Goal: Task Accomplishment & Management: Manage account settings

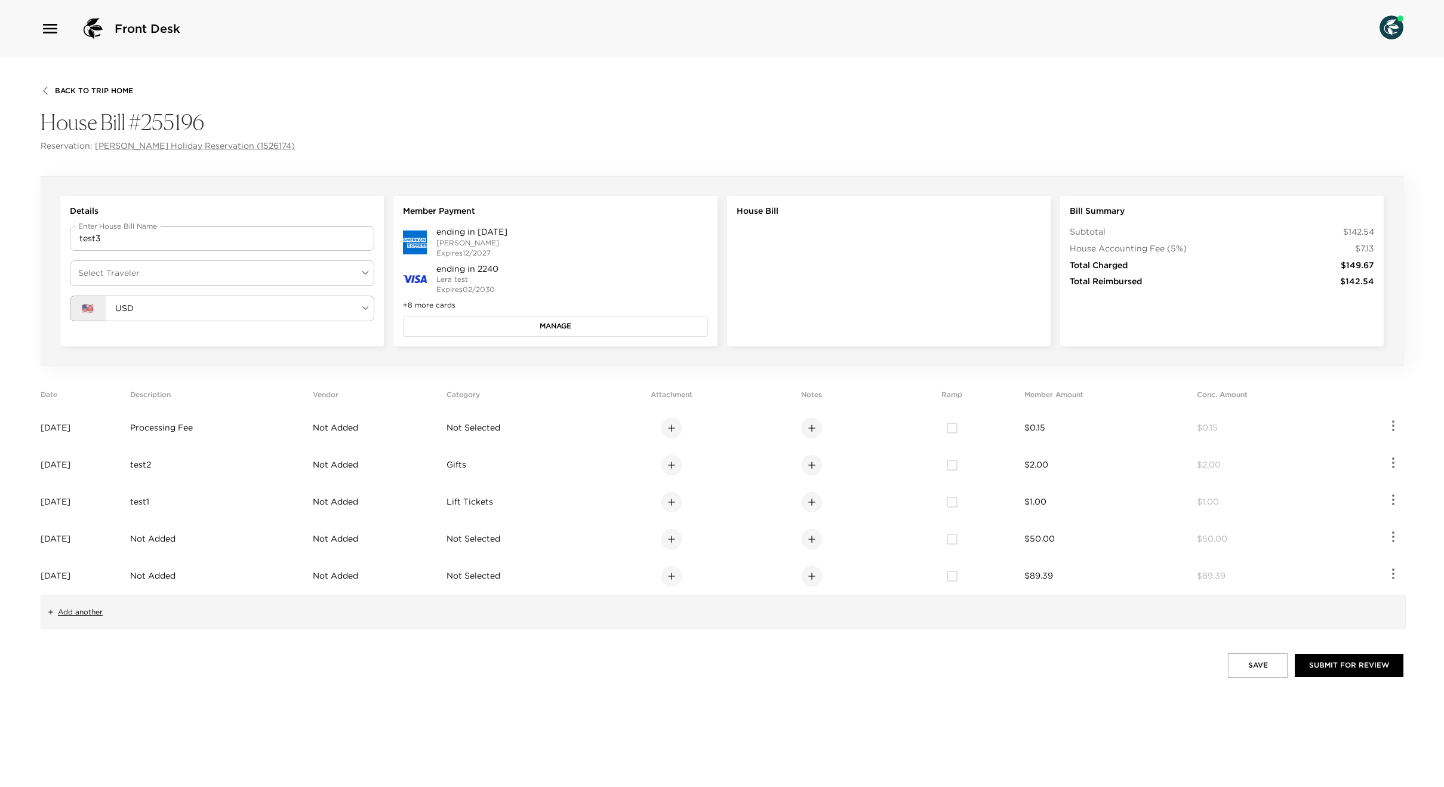
click at [507, 348] on div "Details Enter House Bill Name test3 Enter House Bill Name Select Traveler ​ Sel…" at bounding box center [722, 271] width 1363 height 190
click at [506, 326] on button "Manage" at bounding box center [555, 326] width 304 height 20
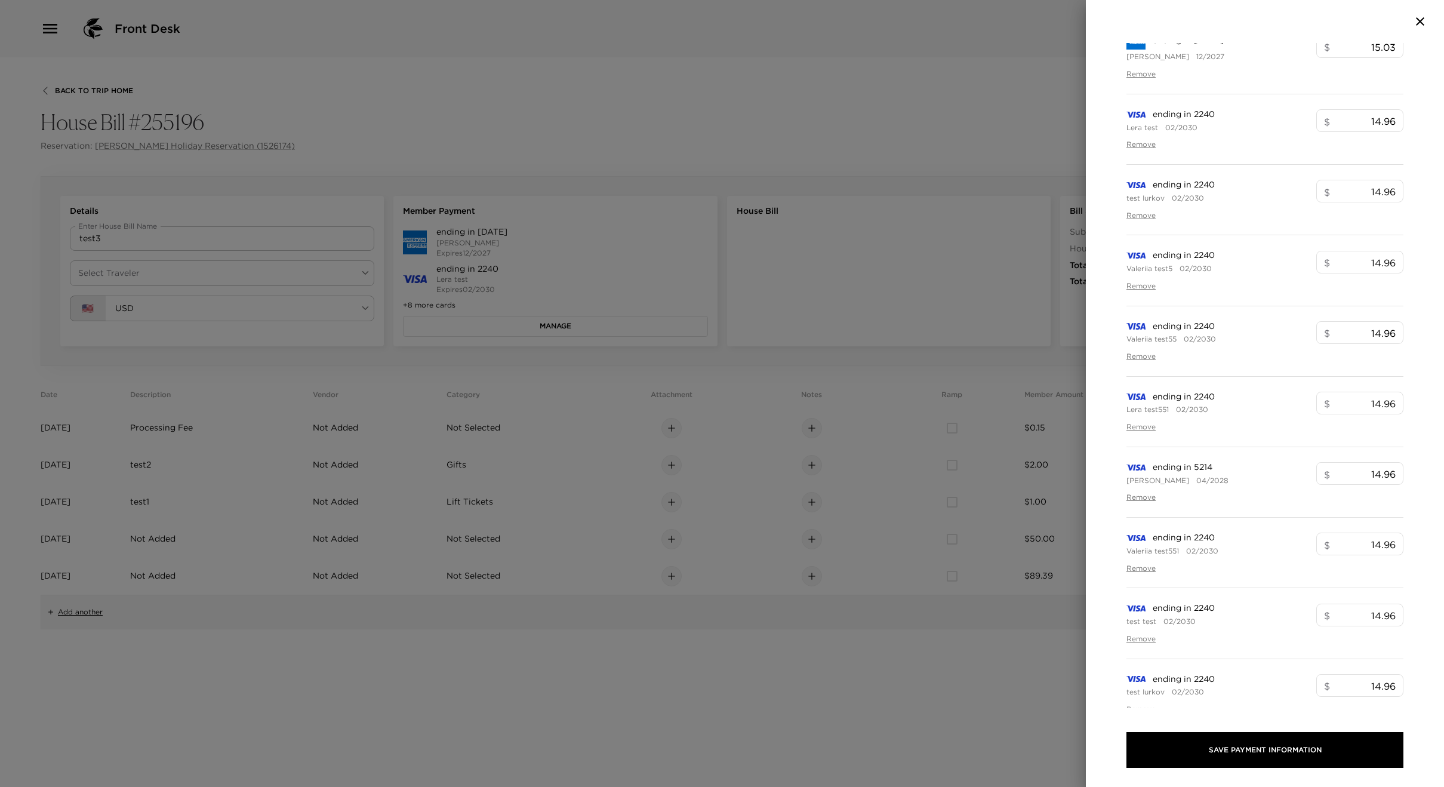
scroll to position [280, 0]
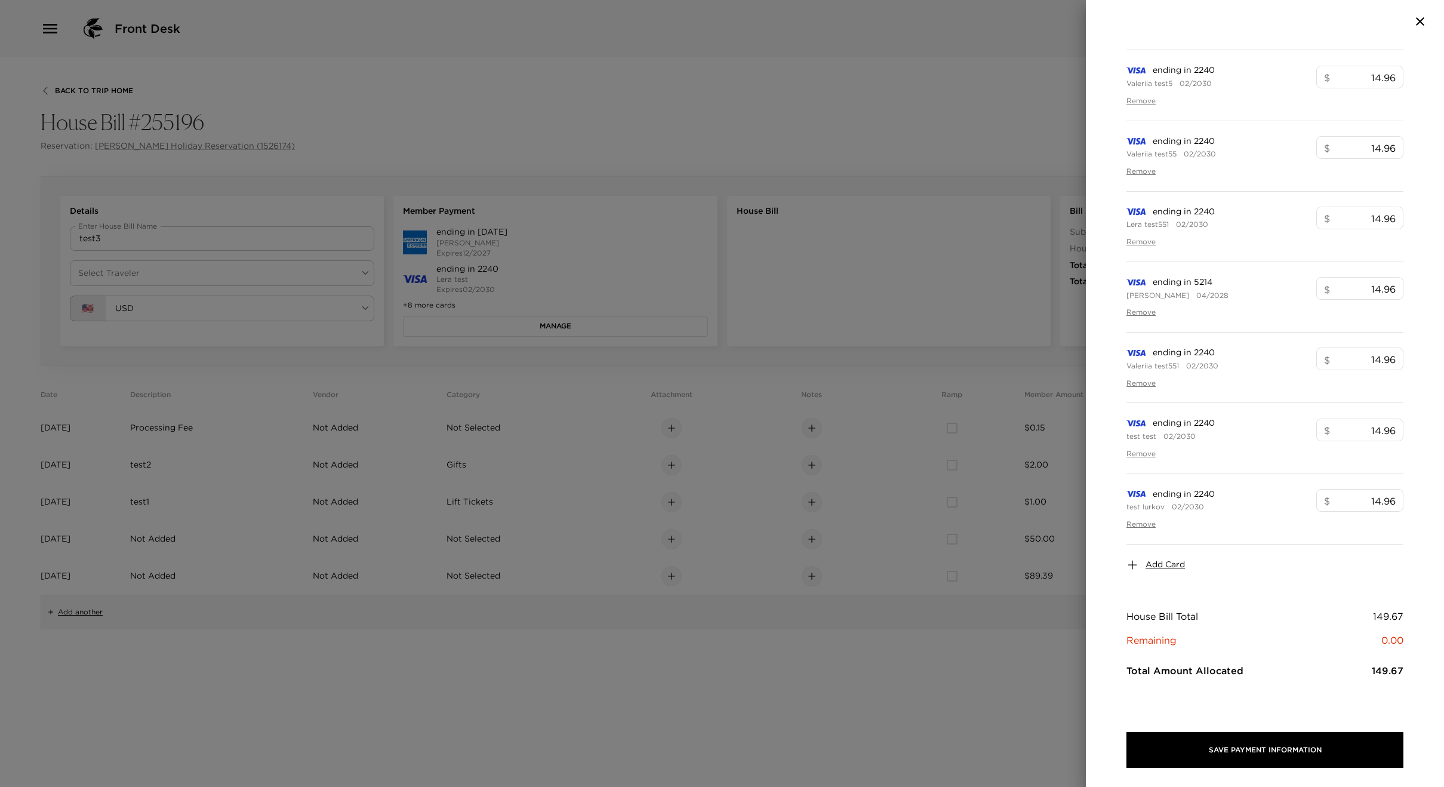
click at [1178, 565] on span "Add Card" at bounding box center [1164, 565] width 39 height 12
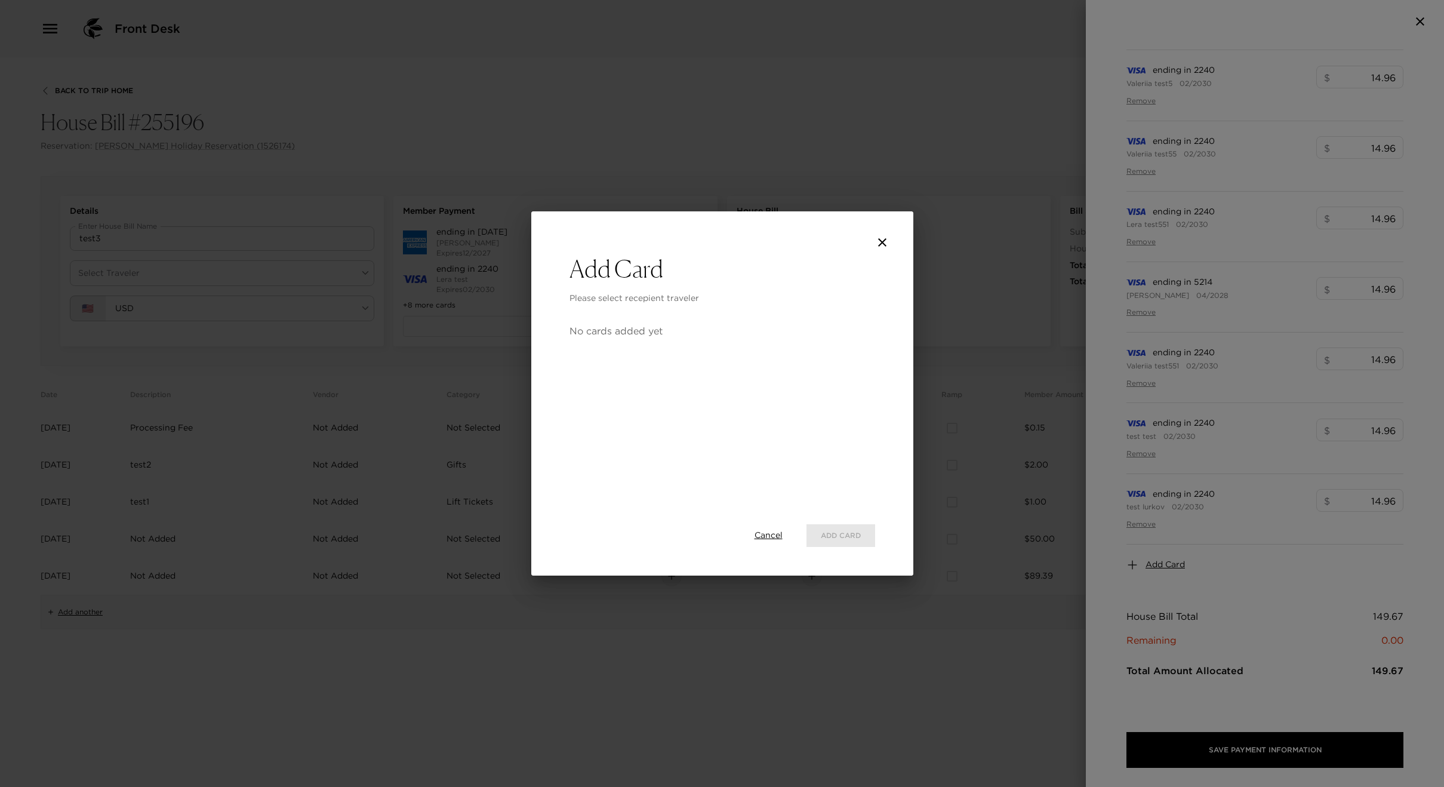
drag, startPoint x: 763, startPoint y: 528, endPoint x: 764, endPoint y: 537, distance: 9.6
click at [763, 532] on div "Cancel Add Card" at bounding box center [722, 536] width 306 height 42
click at [763, 538] on span "Cancel" at bounding box center [768, 535] width 28 height 12
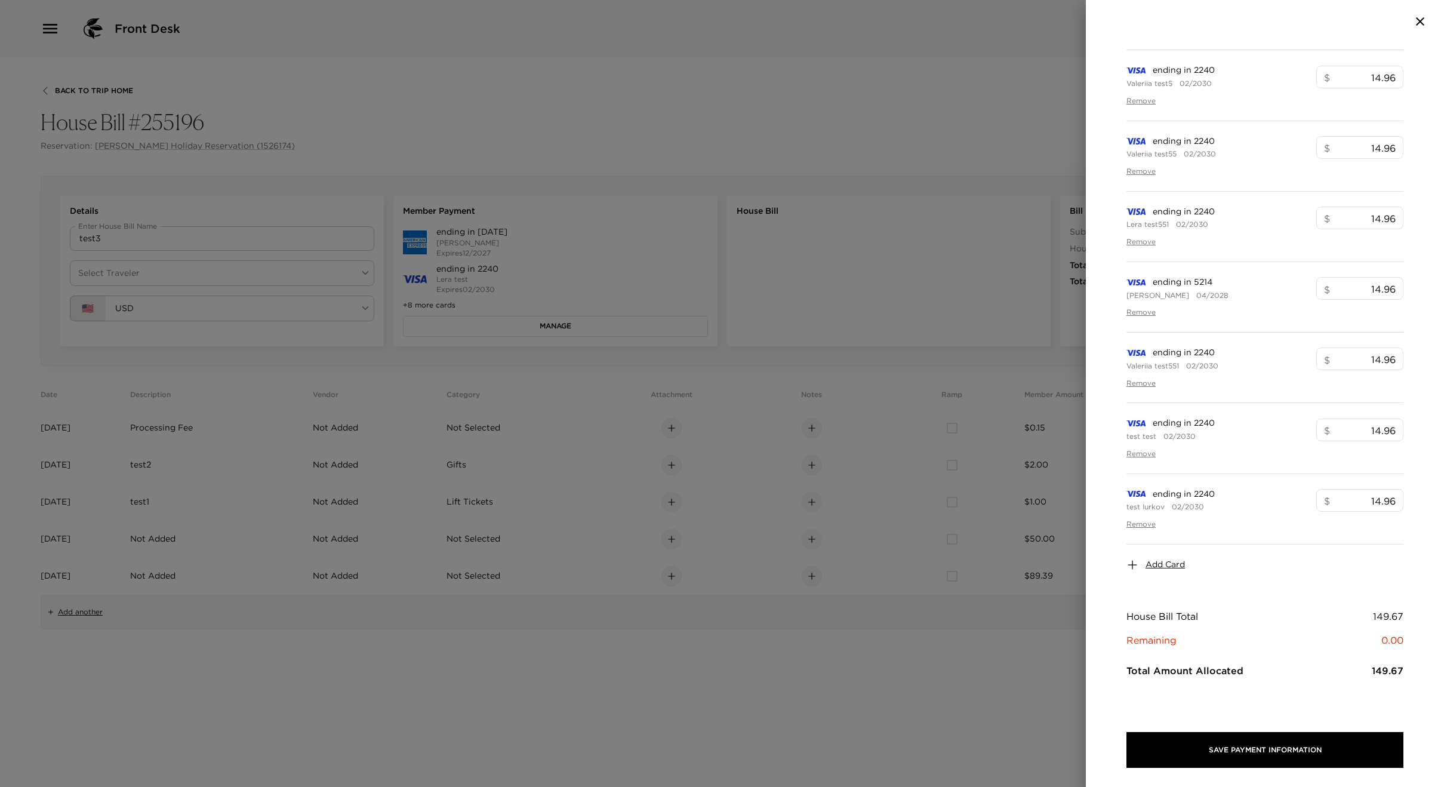
drag, startPoint x: 358, startPoint y: 318, endPoint x: 257, endPoint y: 267, distance: 112.7
click at [358, 319] on div at bounding box center [722, 393] width 1444 height 787
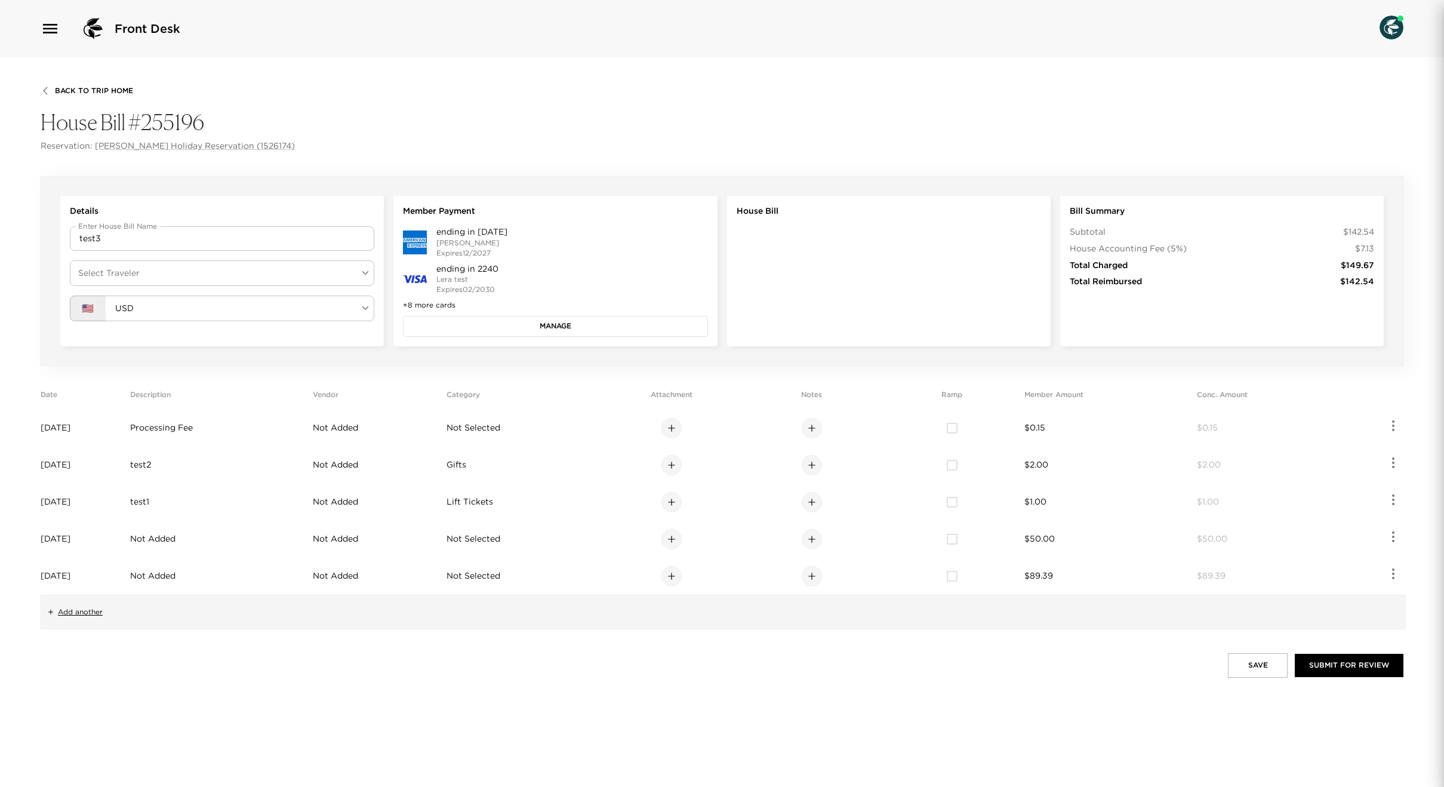
click at [230, 259] on div "Details Enter House Bill Name test3 Enter House Bill Name Select Traveler ​ Sel…" at bounding box center [222, 271] width 324 height 150
click at [226, 270] on body "Front Desk Back To Trip Home House Bill #255196 Reservation: [PERSON_NAME] Holi…" at bounding box center [722, 393] width 1444 height 787
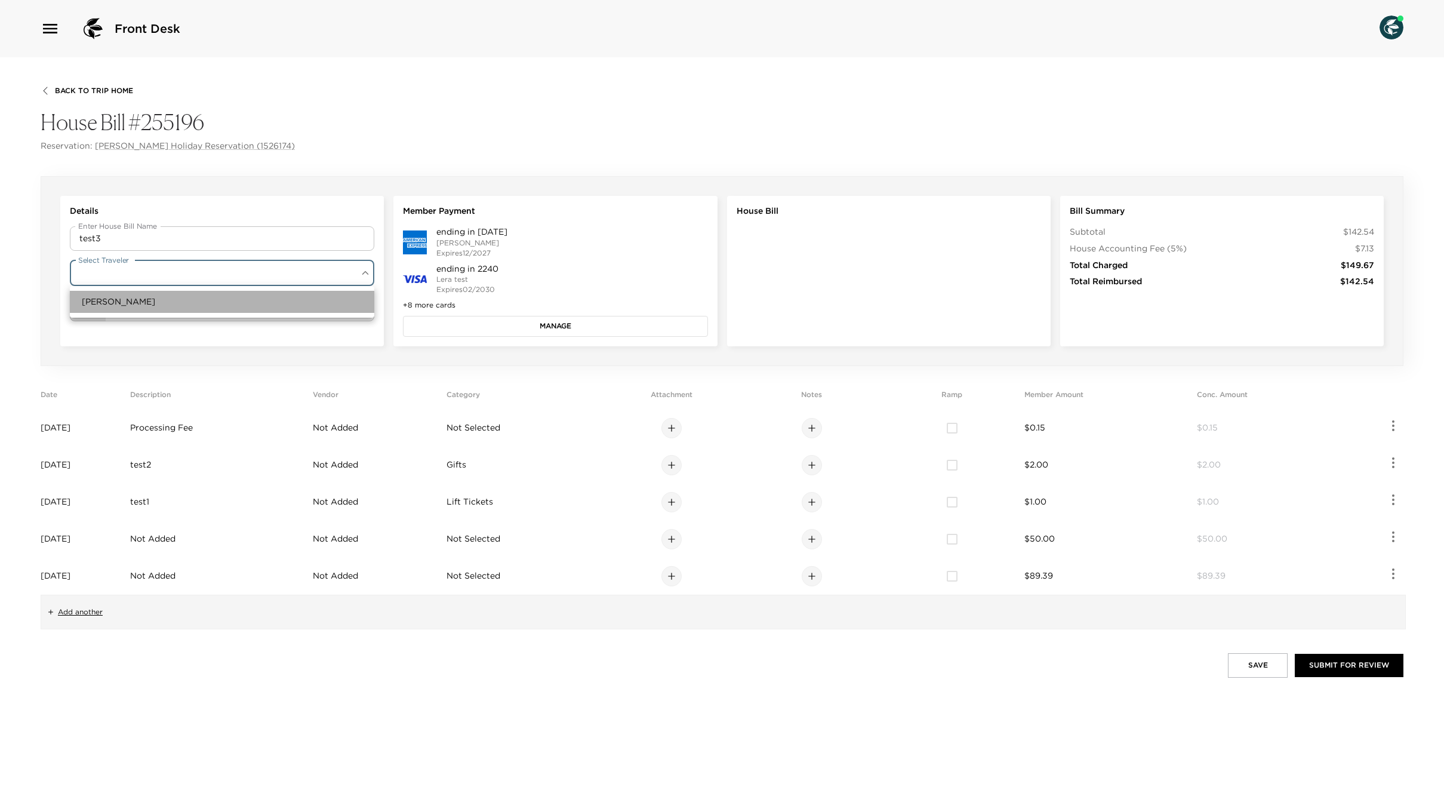
click at [205, 297] on li "[PERSON_NAME]" at bounding box center [222, 302] width 304 height 22
type input "dc4d65e8-7a89-4889-a291-ddb3581cbedd"
click at [519, 325] on button "Manage" at bounding box center [555, 326] width 304 height 20
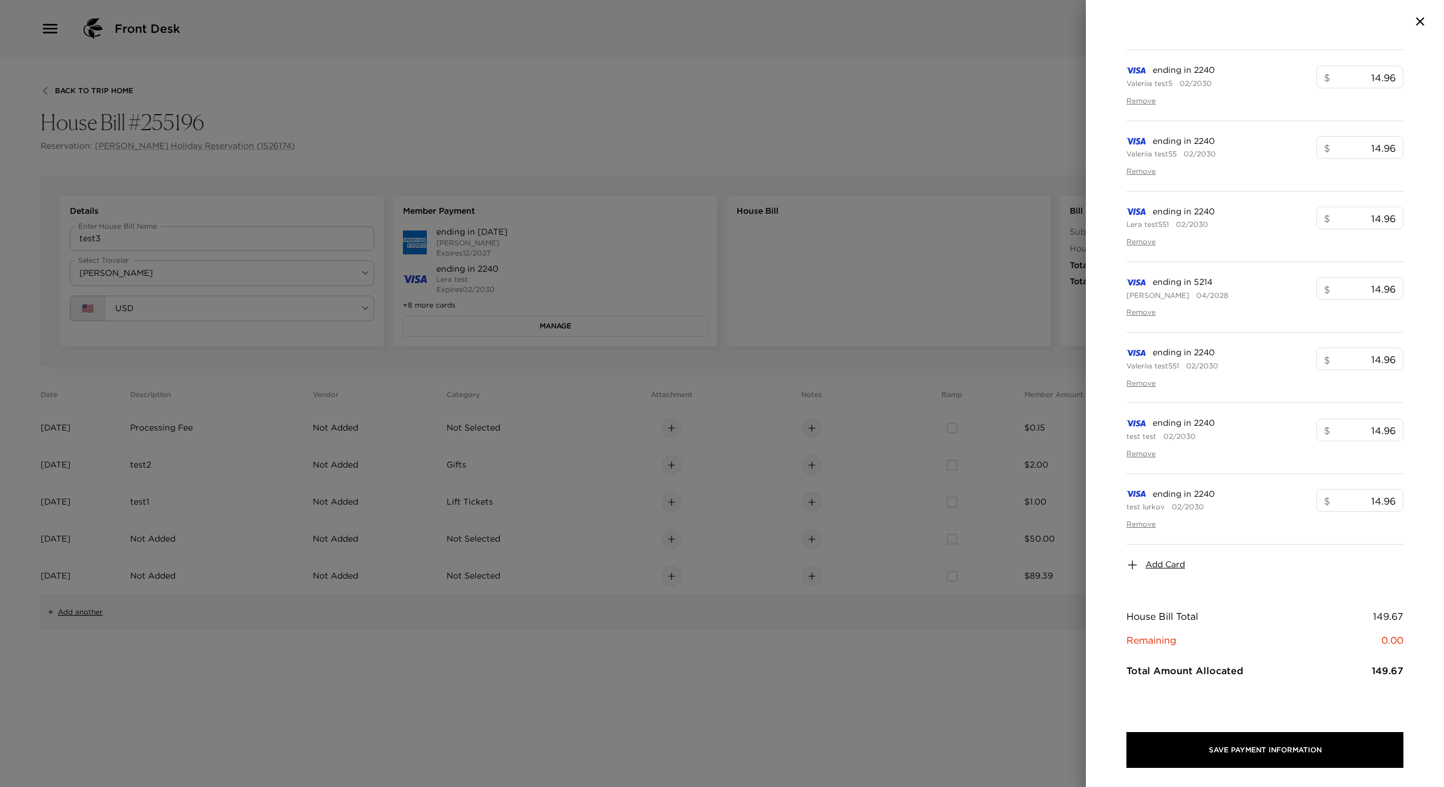
click at [1167, 566] on span "Add Card" at bounding box center [1164, 565] width 39 height 12
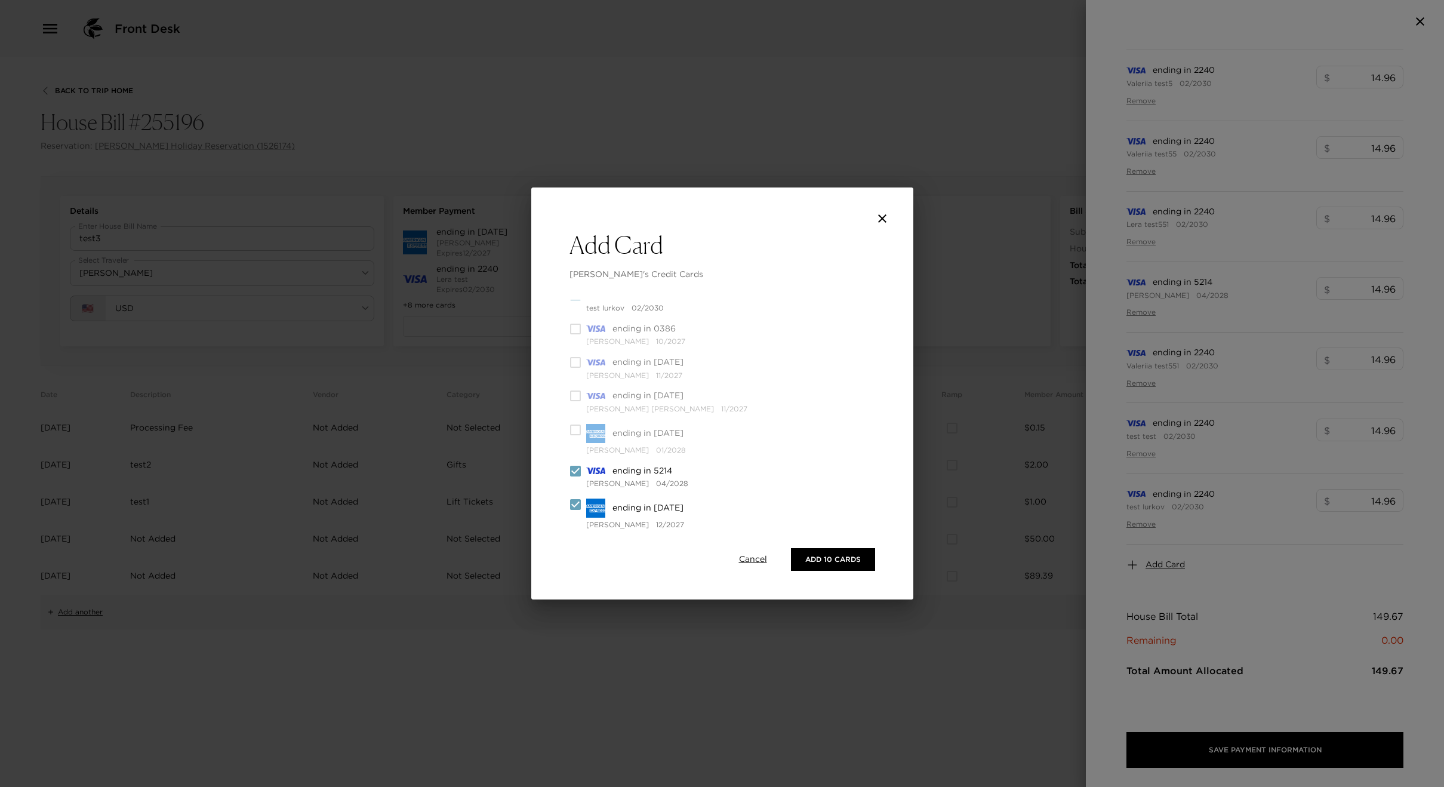
scroll to position [328, 0]
click at [886, 218] on icon "close" at bounding box center [882, 218] width 14 height 14
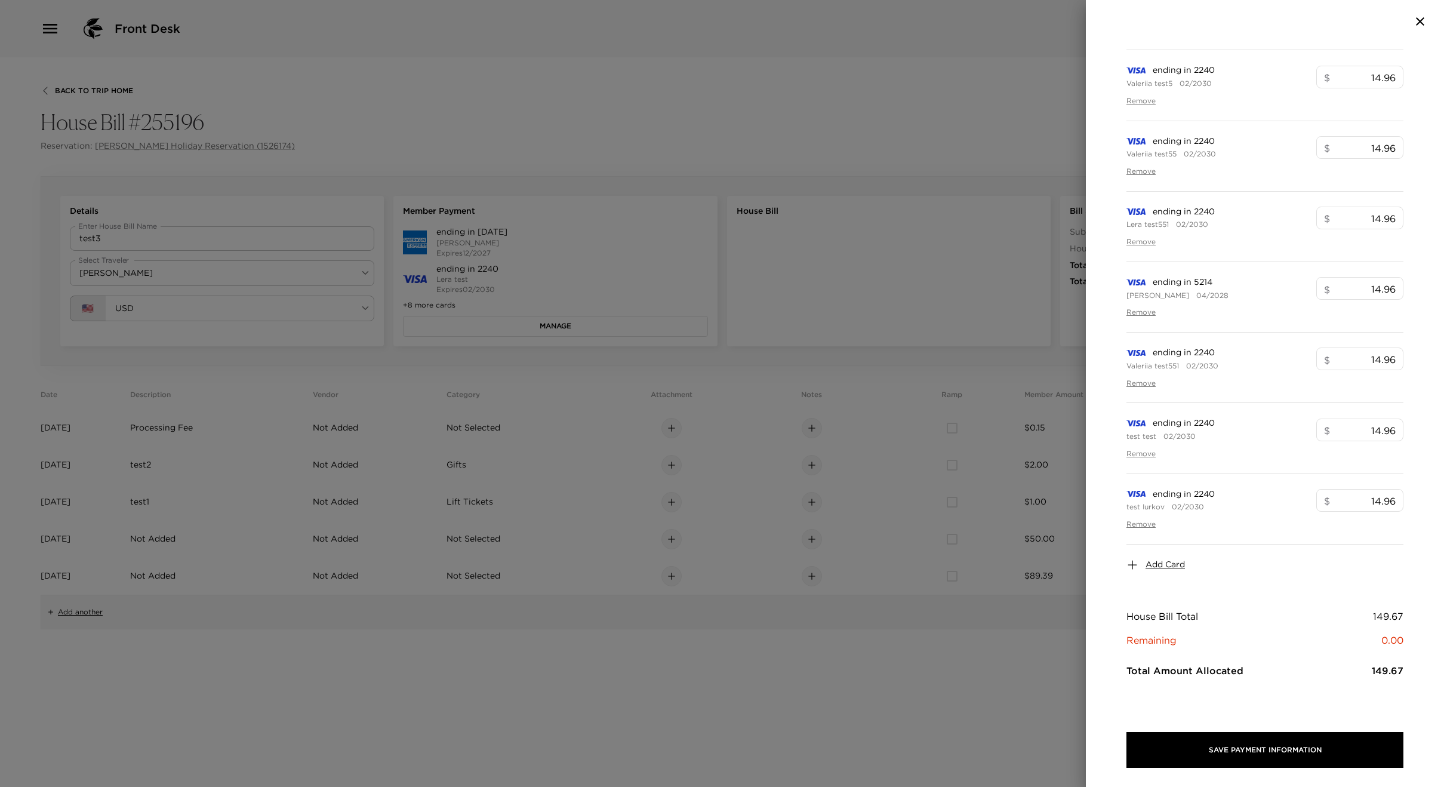
scroll to position [0, 0]
click at [971, 162] on div at bounding box center [722, 393] width 1444 height 787
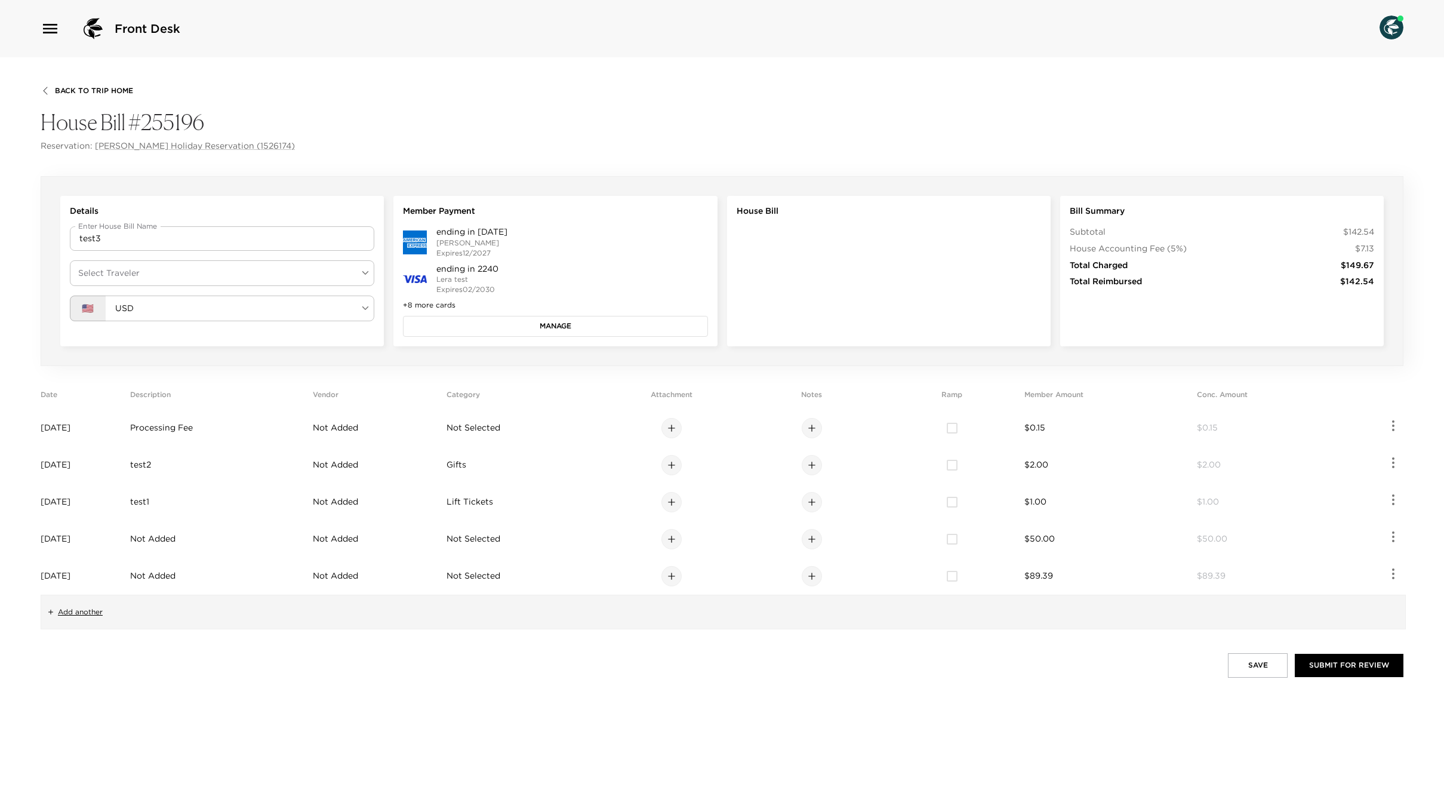
click at [494, 319] on button "Manage" at bounding box center [555, 326] width 304 height 20
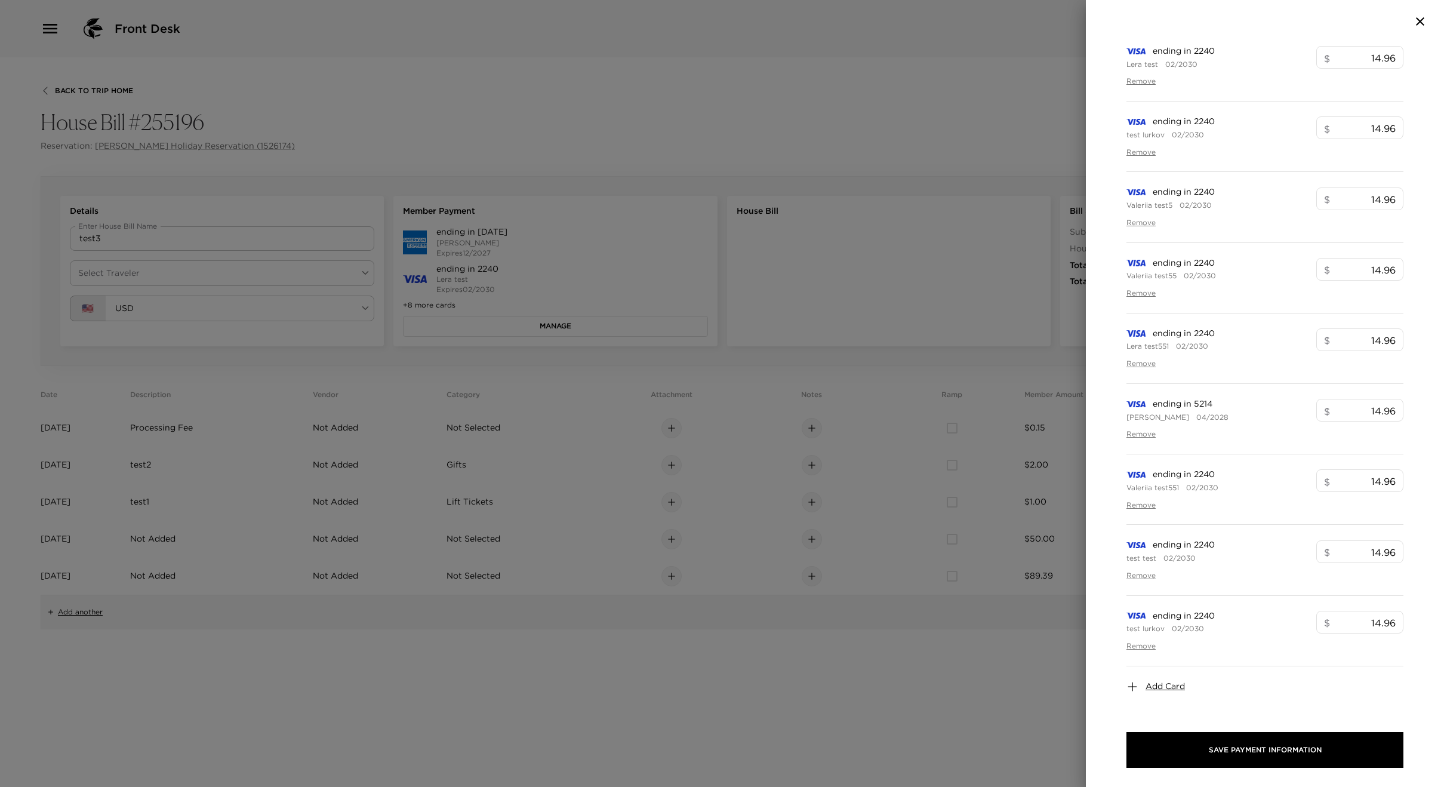
scroll to position [280, 0]
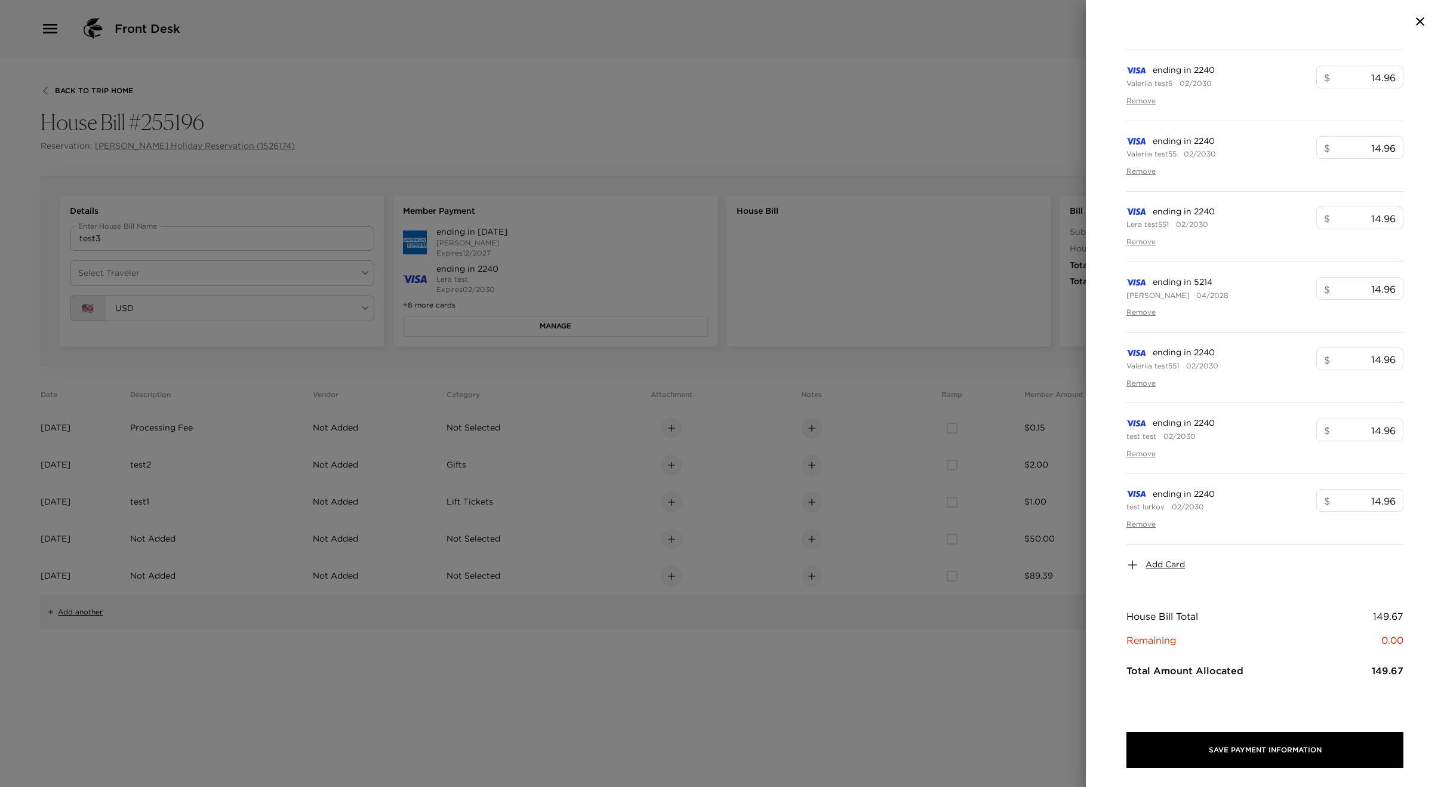
click at [1160, 561] on span "Add Card" at bounding box center [1164, 565] width 39 height 12
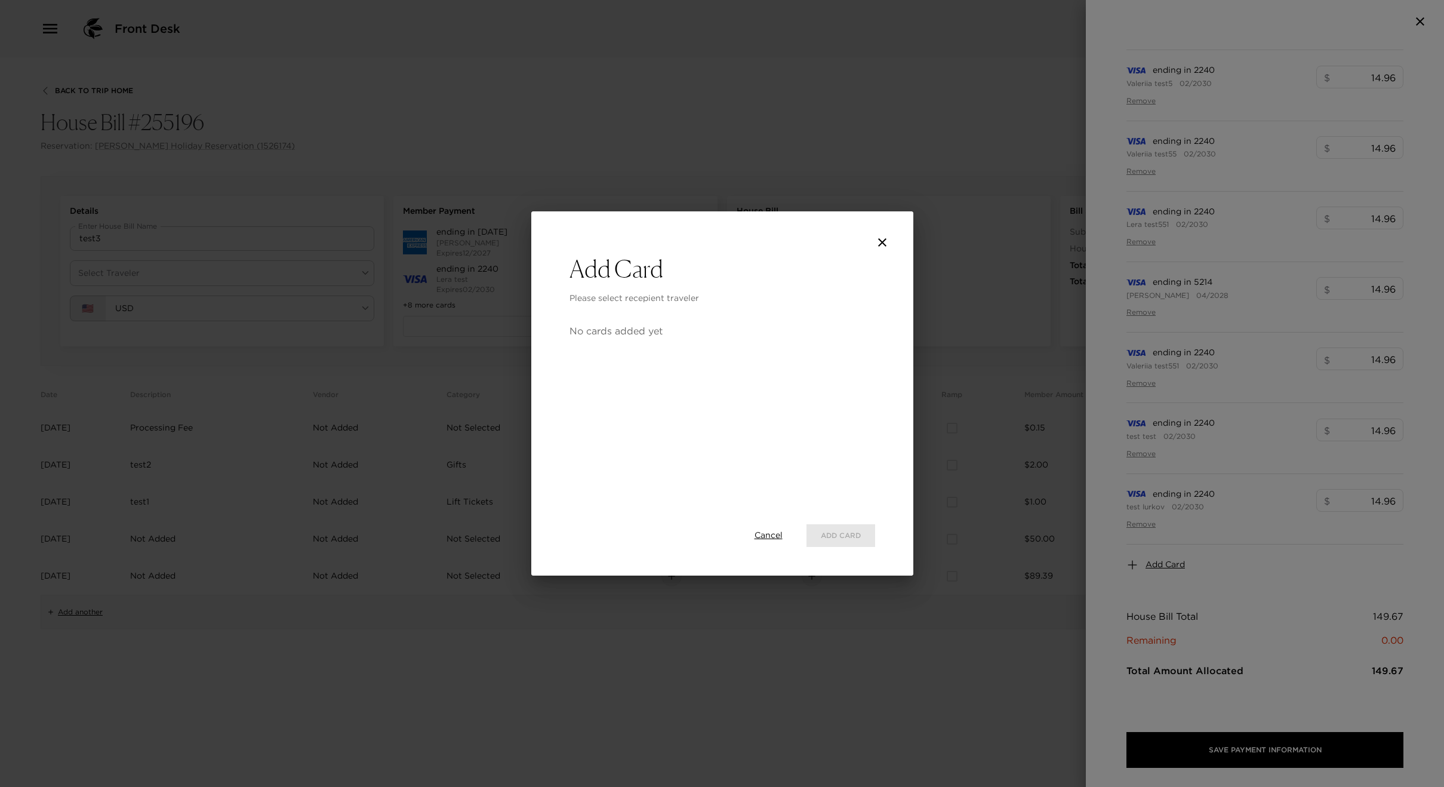
click at [894, 248] on div at bounding box center [722, 232] width 382 height 43
click at [883, 246] on icon "close" at bounding box center [882, 242] width 14 height 14
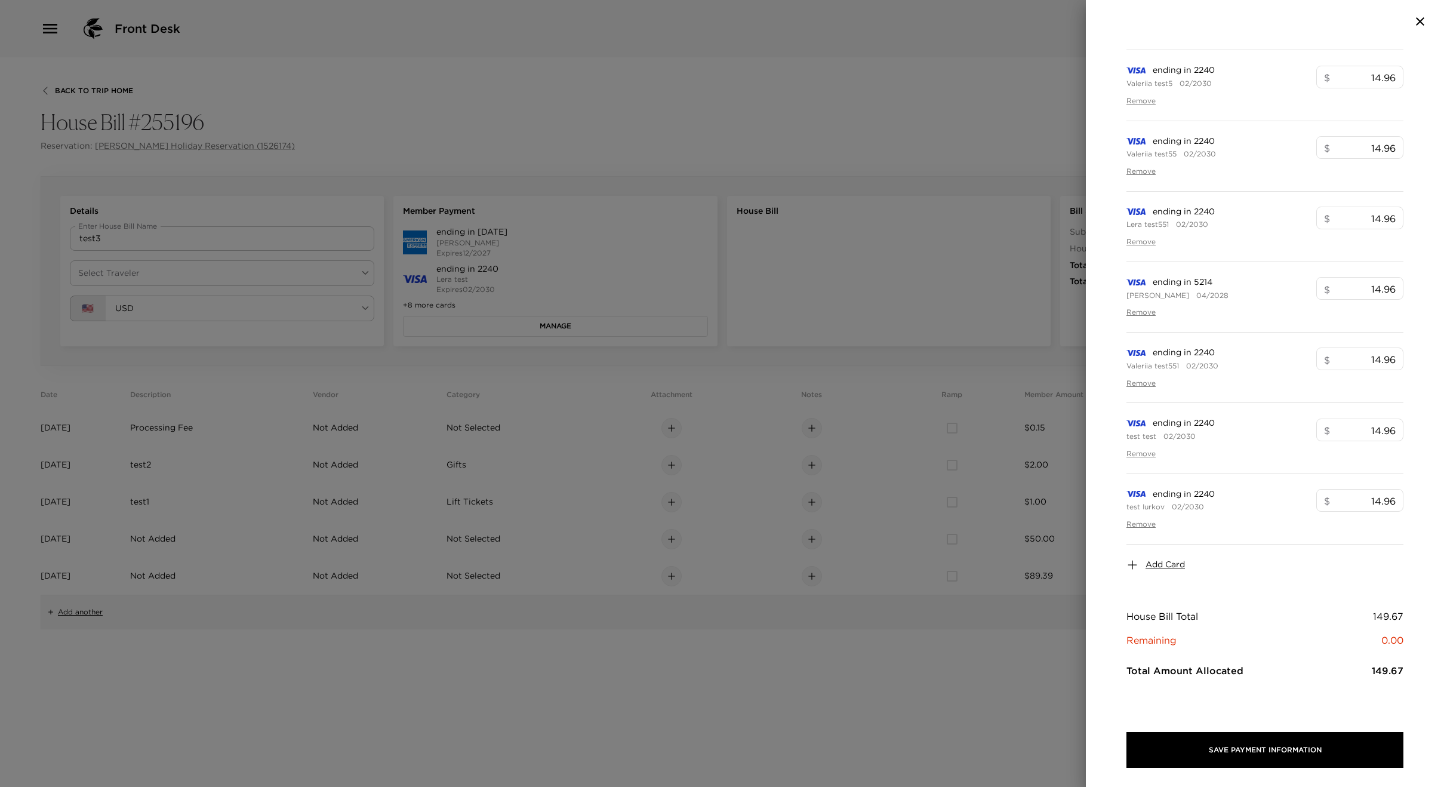
click at [956, 297] on div at bounding box center [722, 393] width 1444 height 787
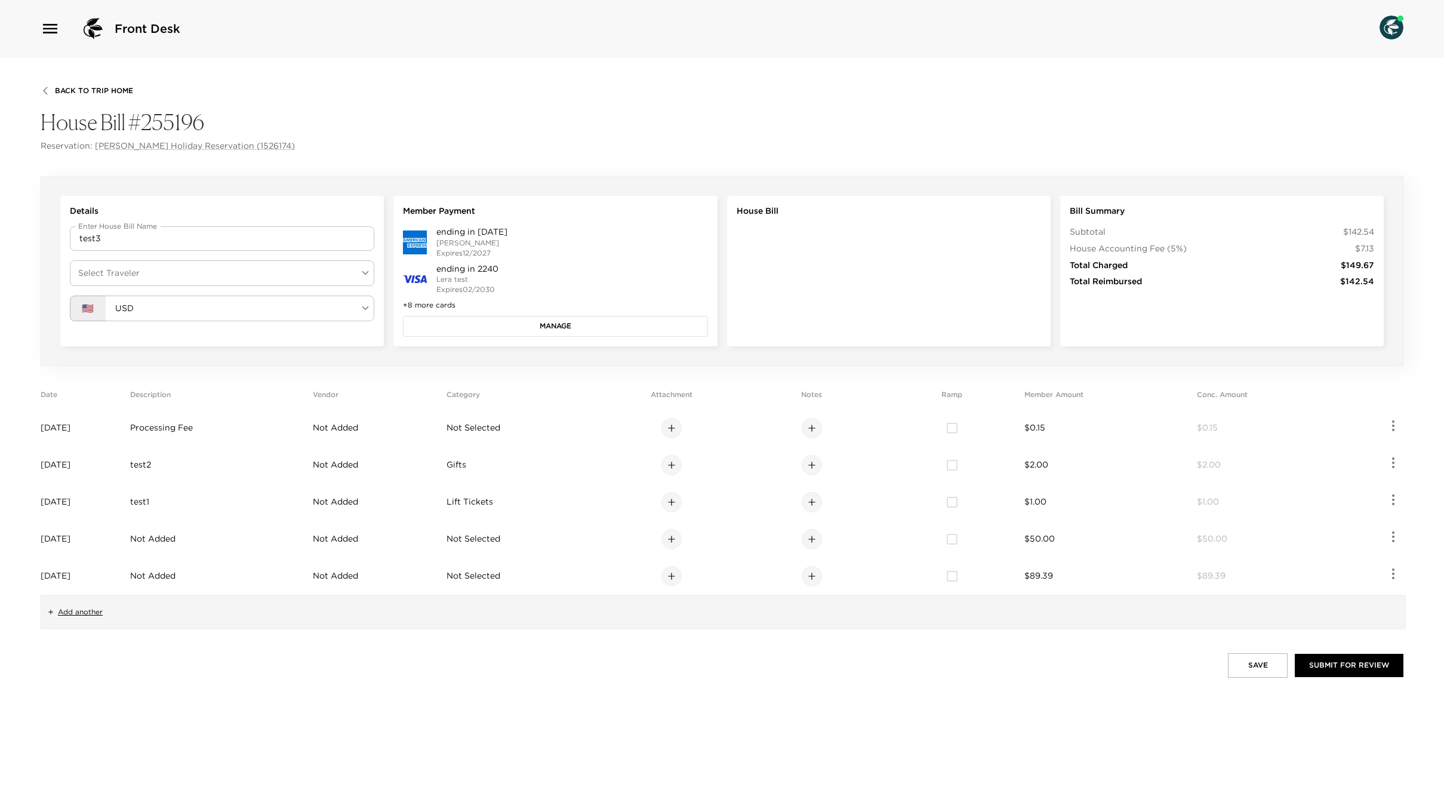
click at [217, 281] on body "Front Desk Back To Trip Home House Bill #255196 Reservation: [PERSON_NAME] Holi…" at bounding box center [722, 393] width 1444 height 787
click at [178, 298] on li "[PERSON_NAME]" at bounding box center [222, 302] width 304 height 22
type input "dc4d65e8-7a89-4889-a291-ddb3581cbedd"
click at [519, 330] on button "Manage" at bounding box center [555, 326] width 304 height 20
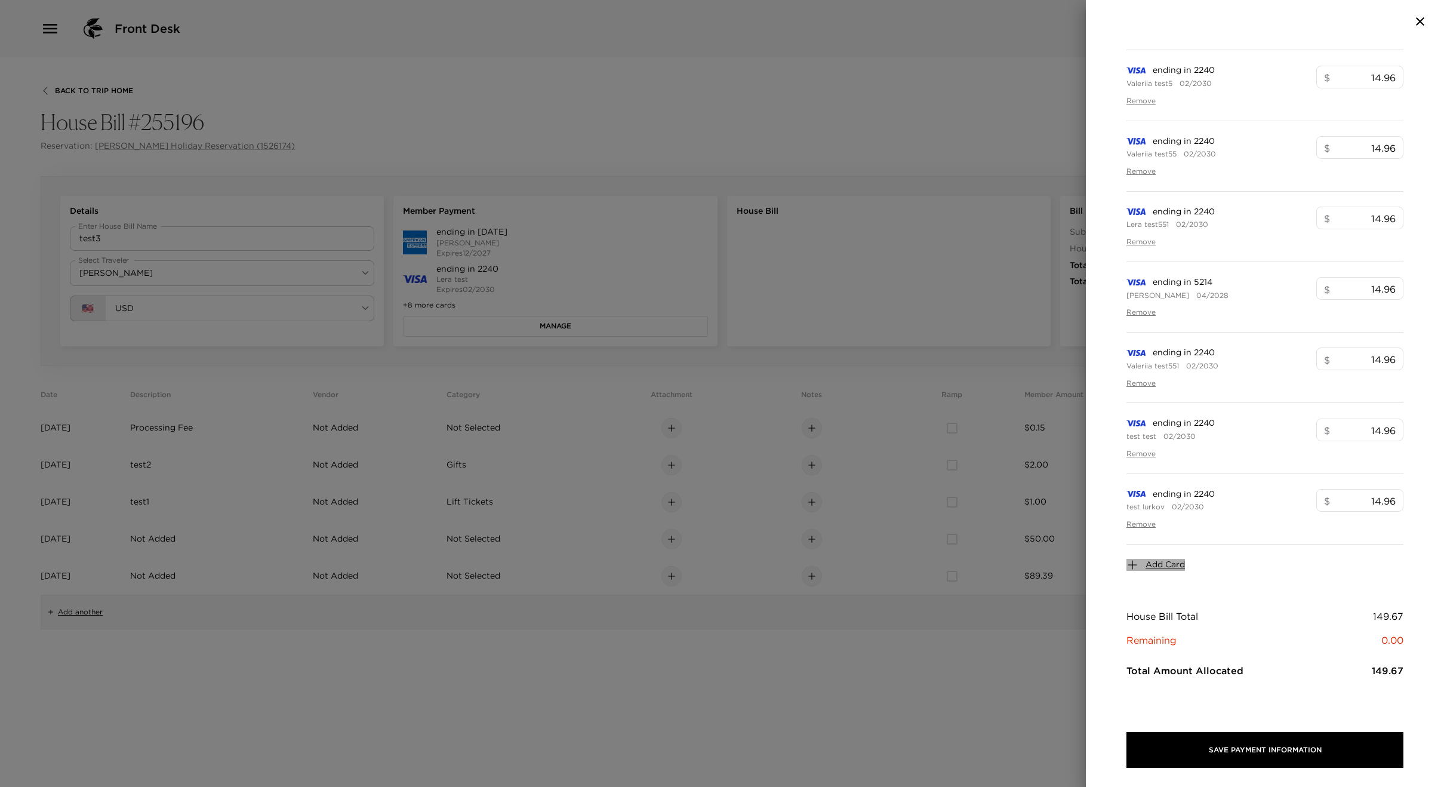
click at [1144, 559] on button "Add Card" at bounding box center [1155, 565] width 58 height 12
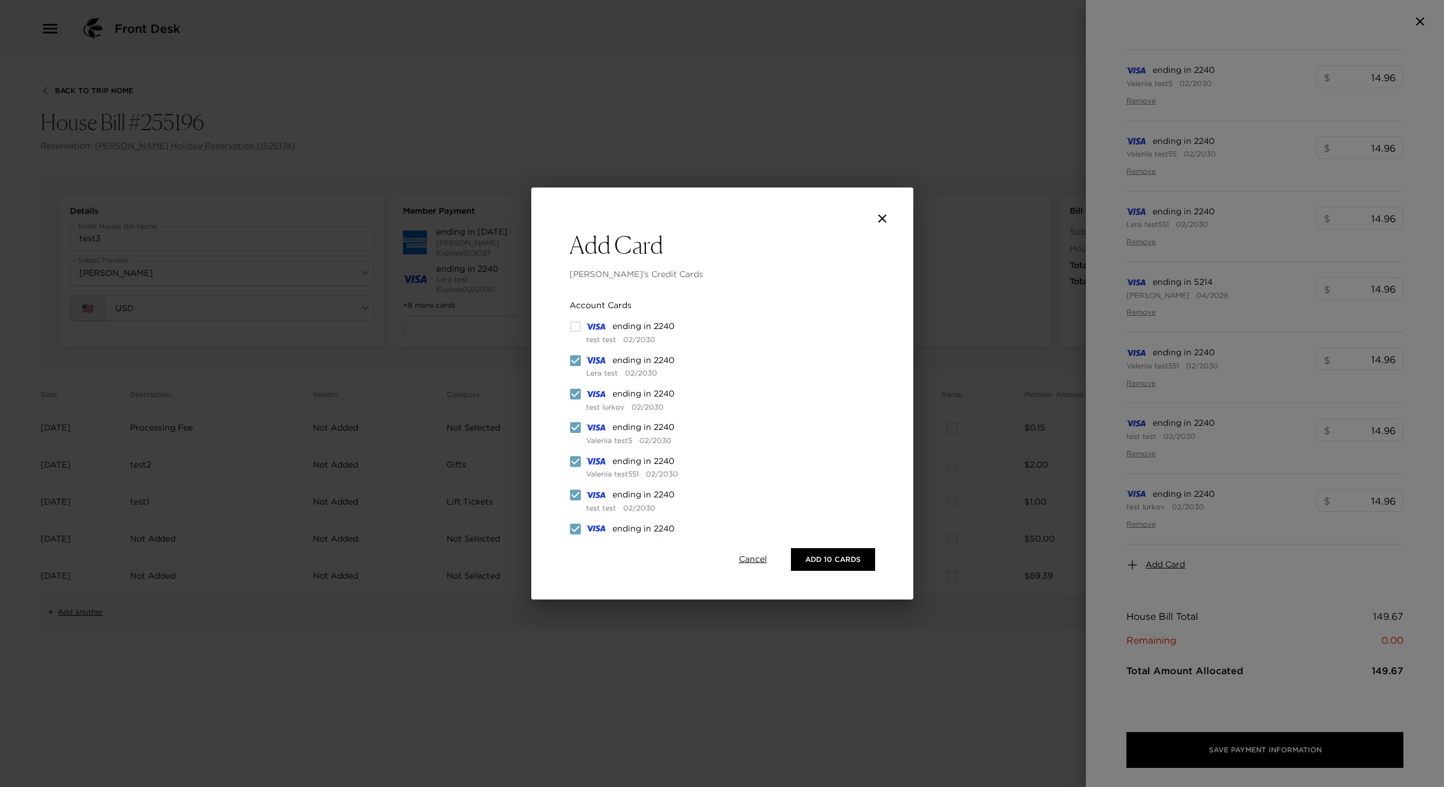
click at [576, 362] on input "checkbox" at bounding box center [575, 361] width 12 height 12
checkbox input "false"
click at [570, 399] on input "checkbox" at bounding box center [575, 394] width 12 height 12
checkbox input "false"
click at [578, 427] on input "checkbox" at bounding box center [575, 427] width 12 height 12
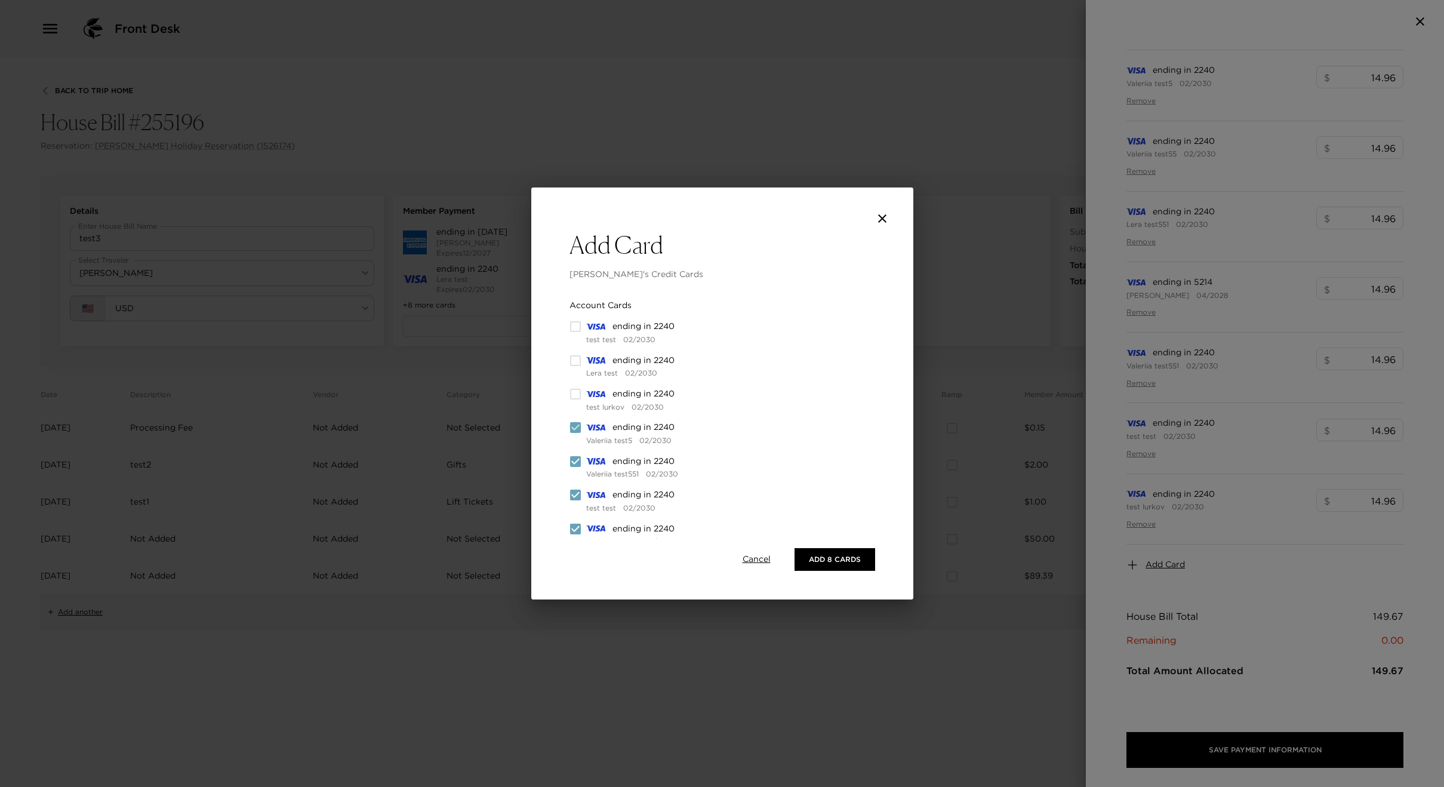
checkbox input "false"
click at [574, 371] on input "checkbox" at bounding box center [575, 367] width 12 height 12
checkbox input "false"
click at [578, 461] on input "checkbox" at bounding box center [575, 464] width 12 height 12
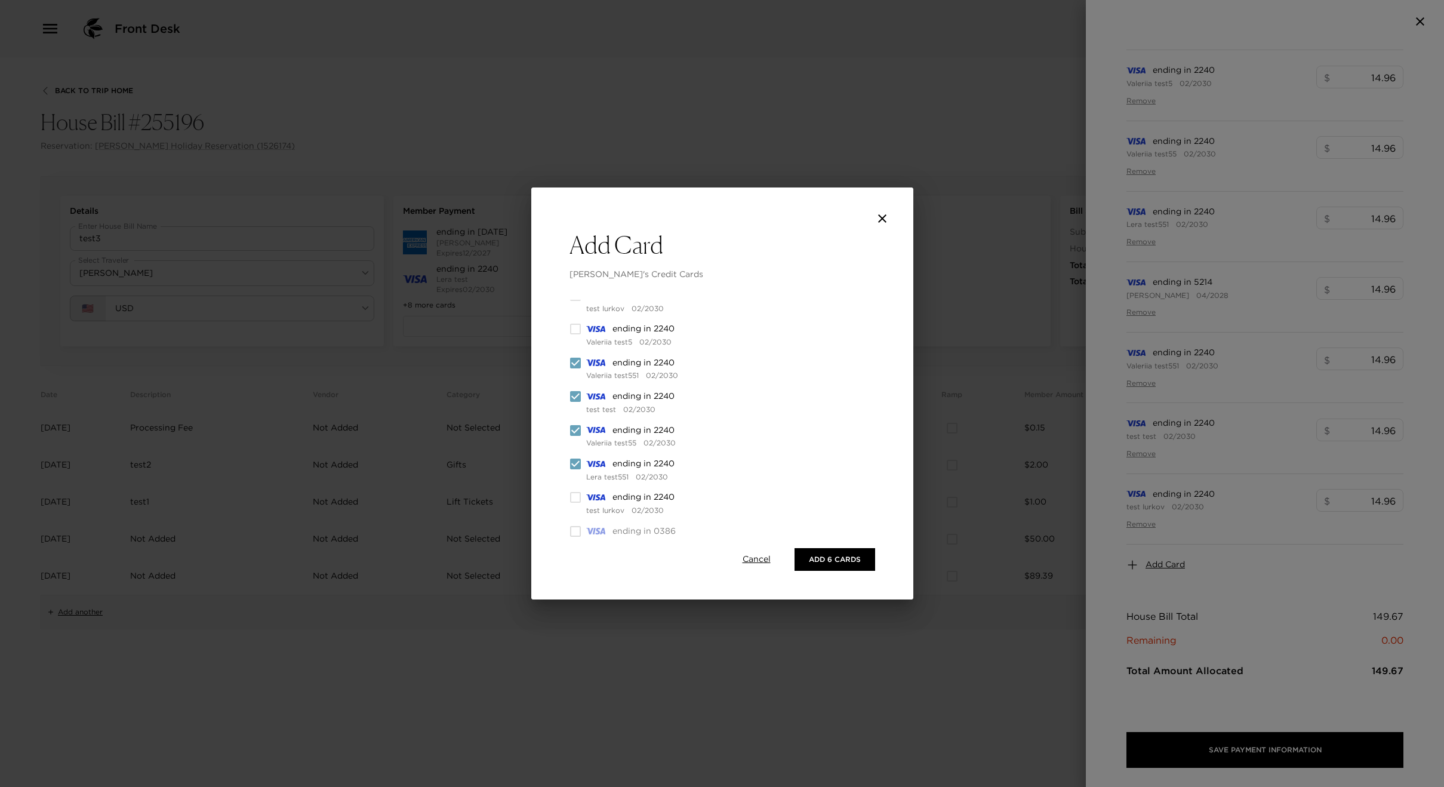
checkbox input "false"
drag, startPoint x: 577, startPoint y: 436, endPoint x: 576, endPoint y: 412, distance: 23.9
click at [577, 435] on input "checkbox" at bounding box center [575, 430] width 12 height 12
checkbox input "false"
click at [577, 403] on div "ending in 2240 test test 02/2030" at bounding box center [658, 402] width 178 height 24
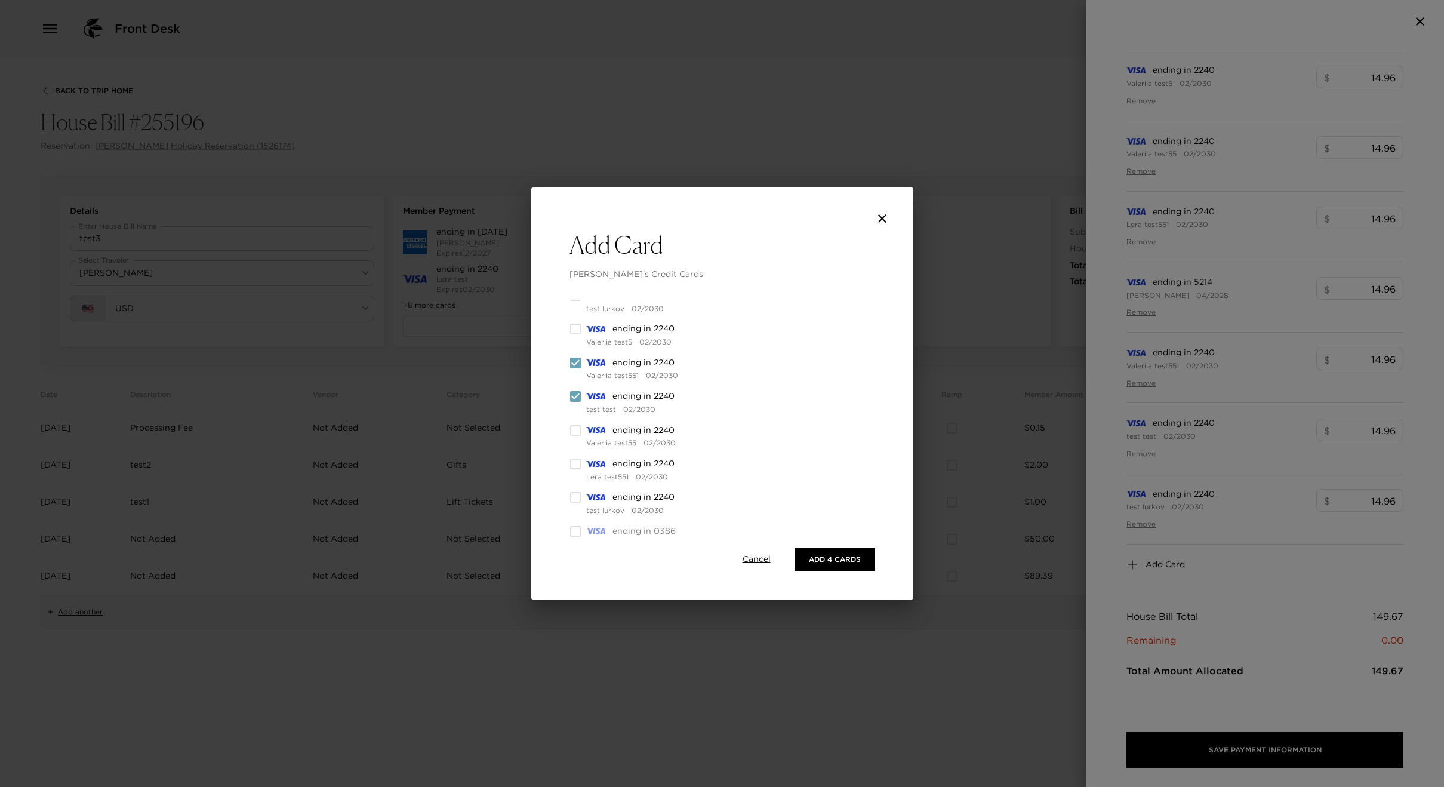
click at [574, 397] on input "checkbox" at bounding box center [575, 396] width 12 height 12
checkbox input "false"
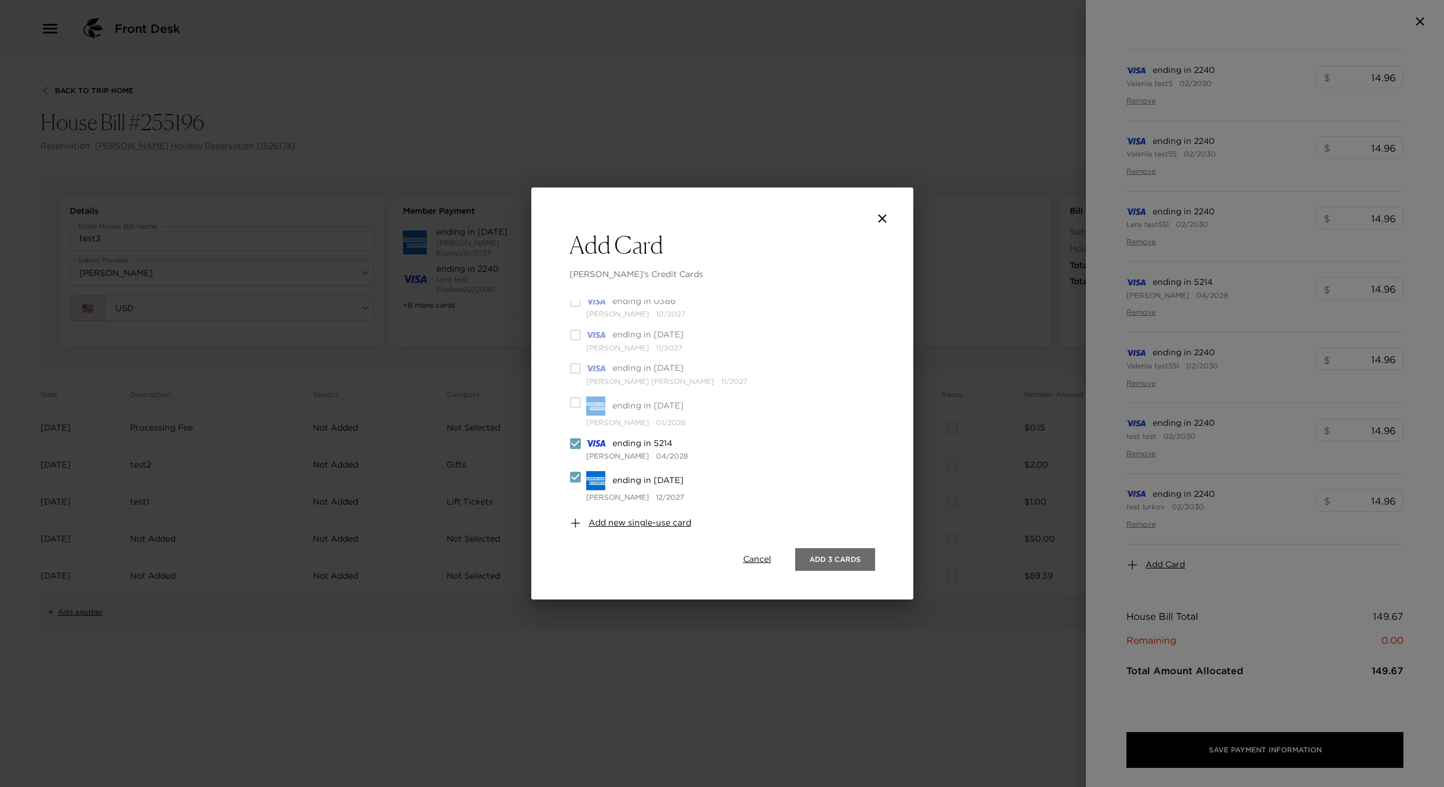
click at [805, 557] on button "Add 3 Cards" at bounding box center [835, 559] width 80 height 23
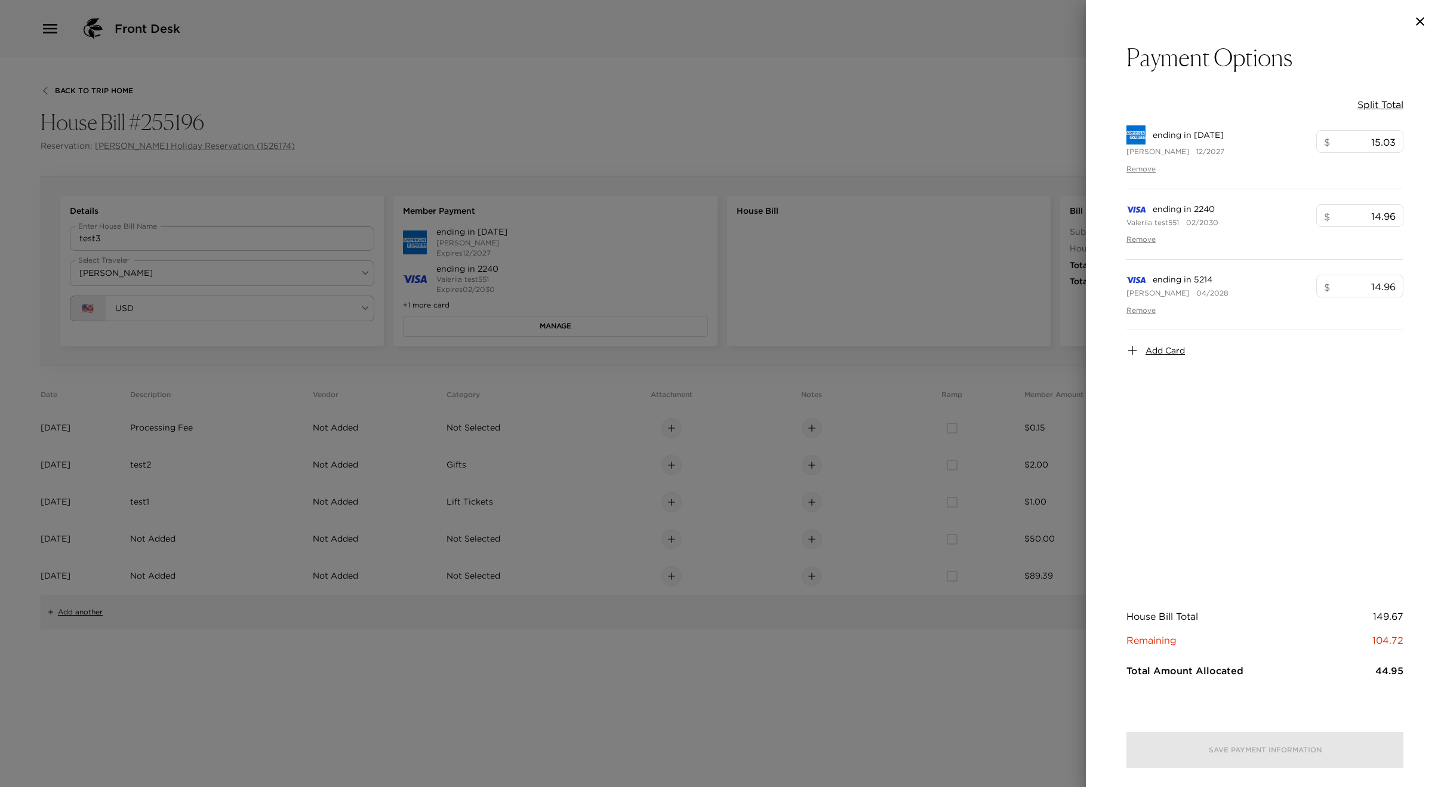
scroll to position [0, 0]
click at [1371, 107] on button "Split Total" at bounding box center [1380, 104] width 46 height 13
type input "49.89"
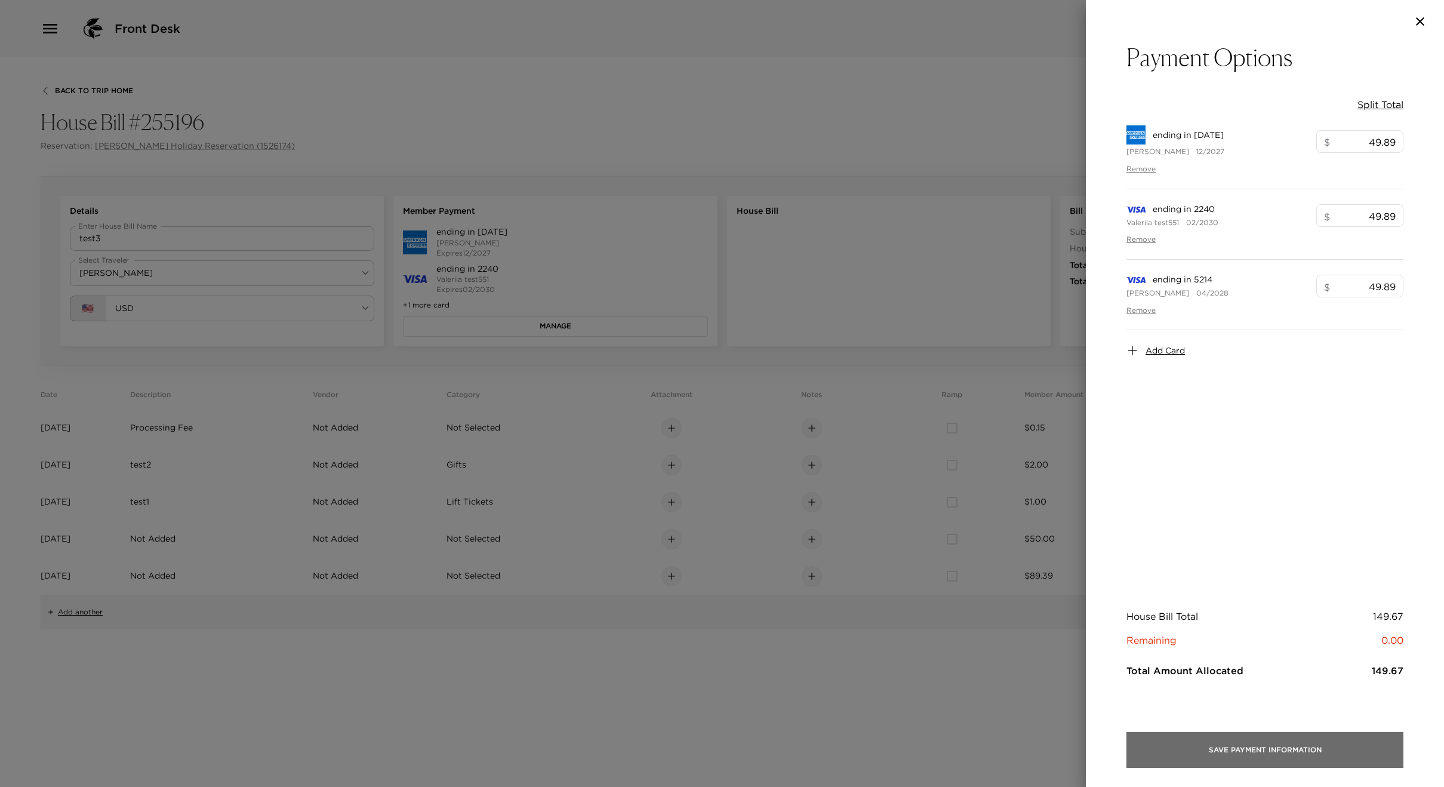
click at [1264, 737] on button "Save Payment Information" at bounding box center [1264, 750] width 277 height 36
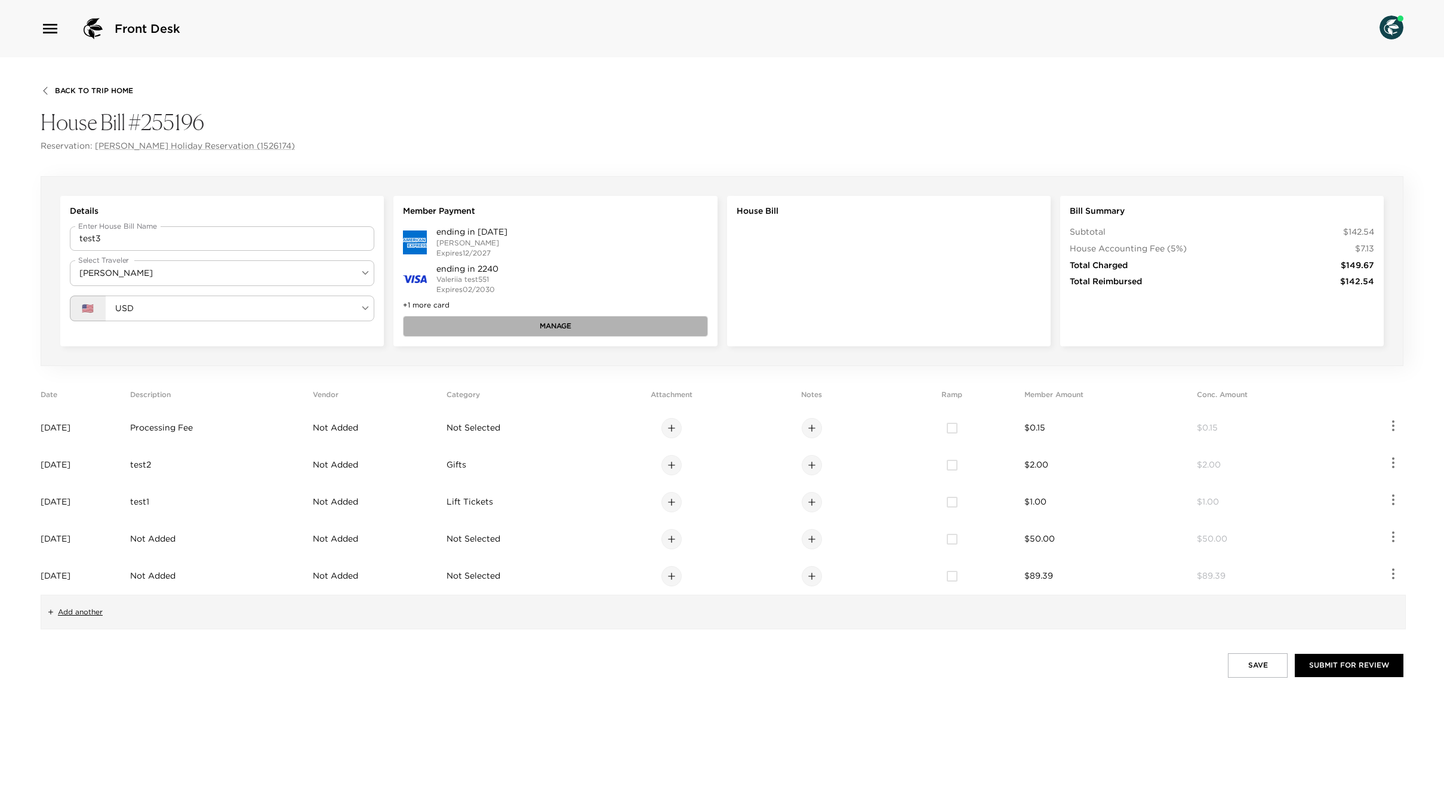
click at [580, 324] on button "Manage" at bounding box center [555, 326] width 304 height 20
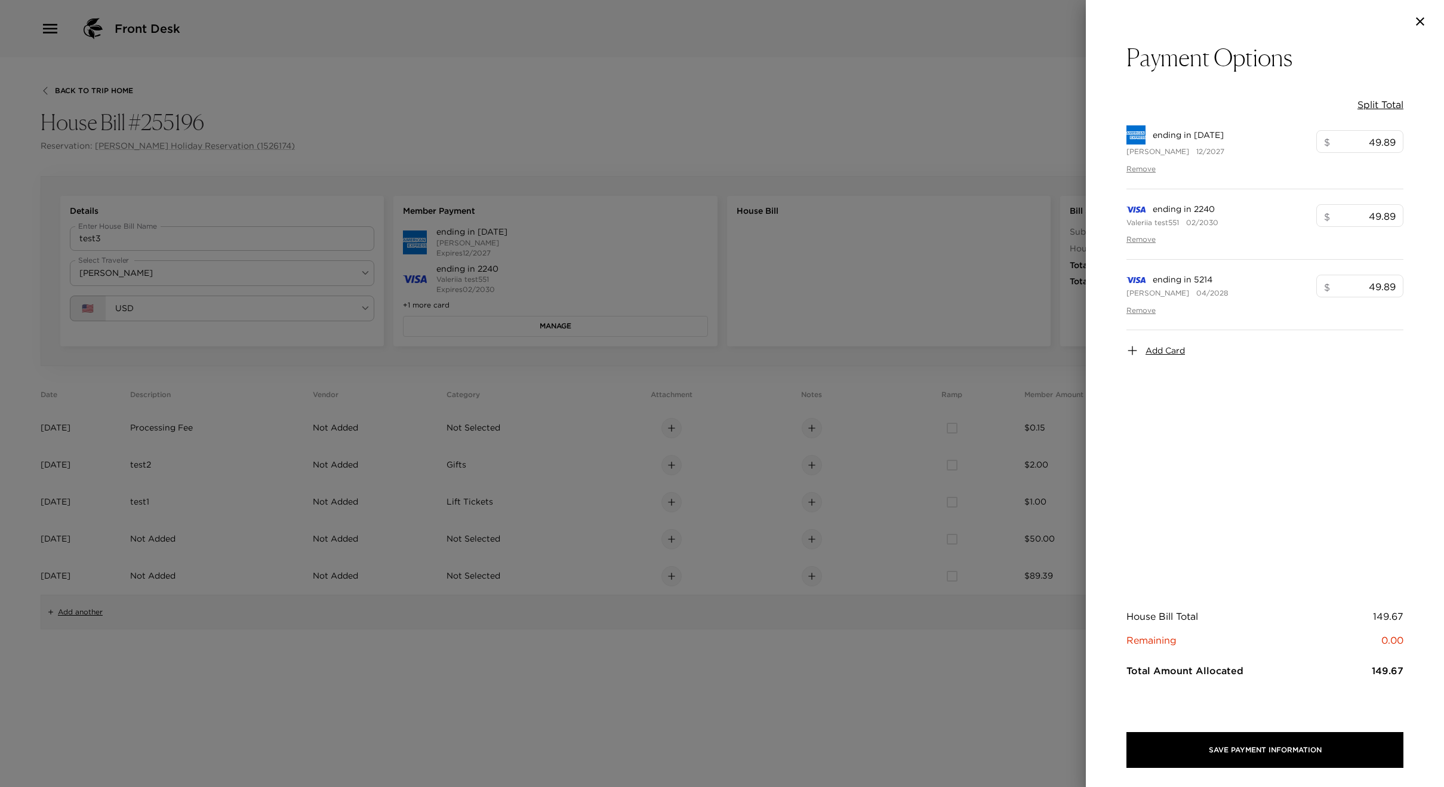
click at [675, 249] on div at bounding box center [722, 393] width 1444 height 787
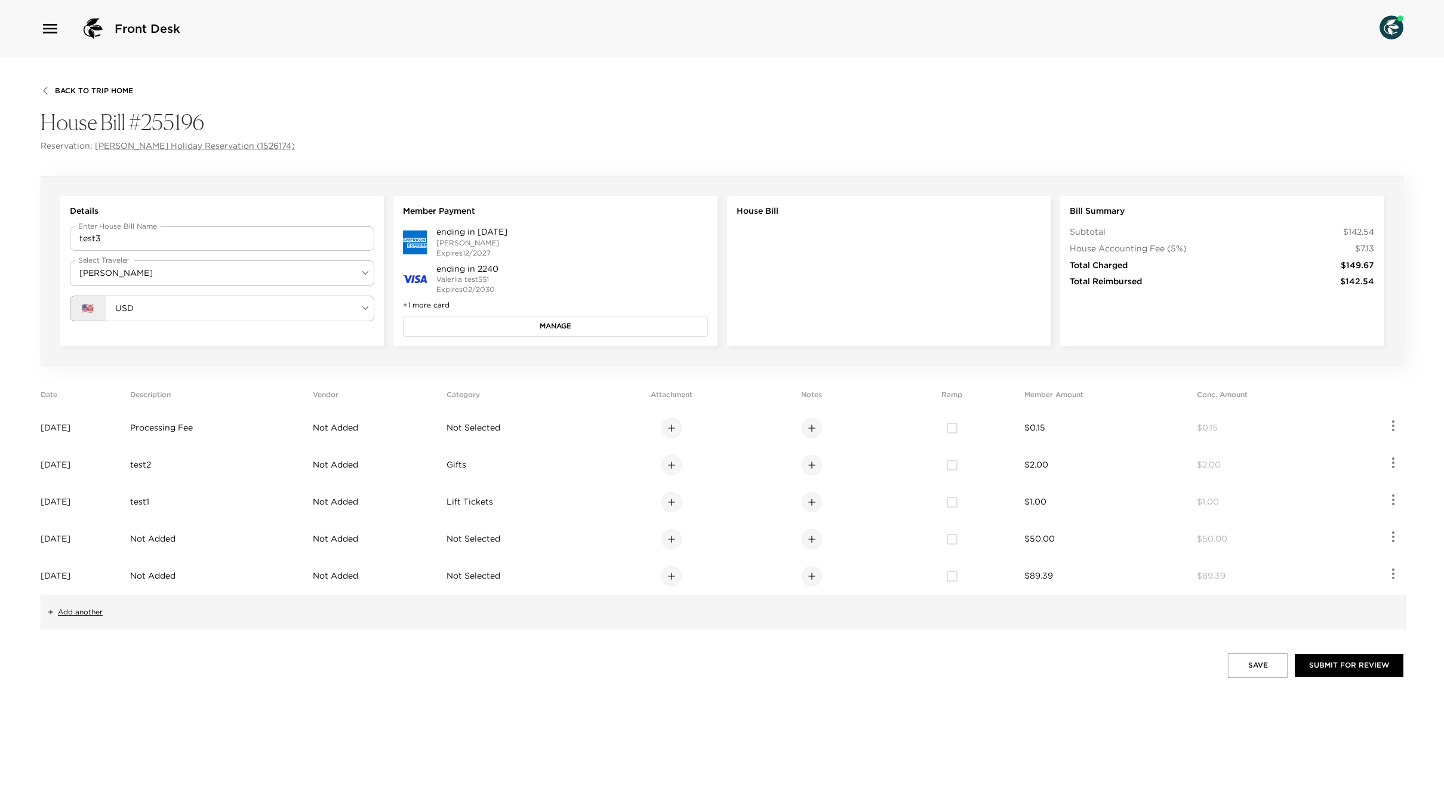
click at [639, 316] on button "Manage" at bounding box center [555, 326] width 304 height 20
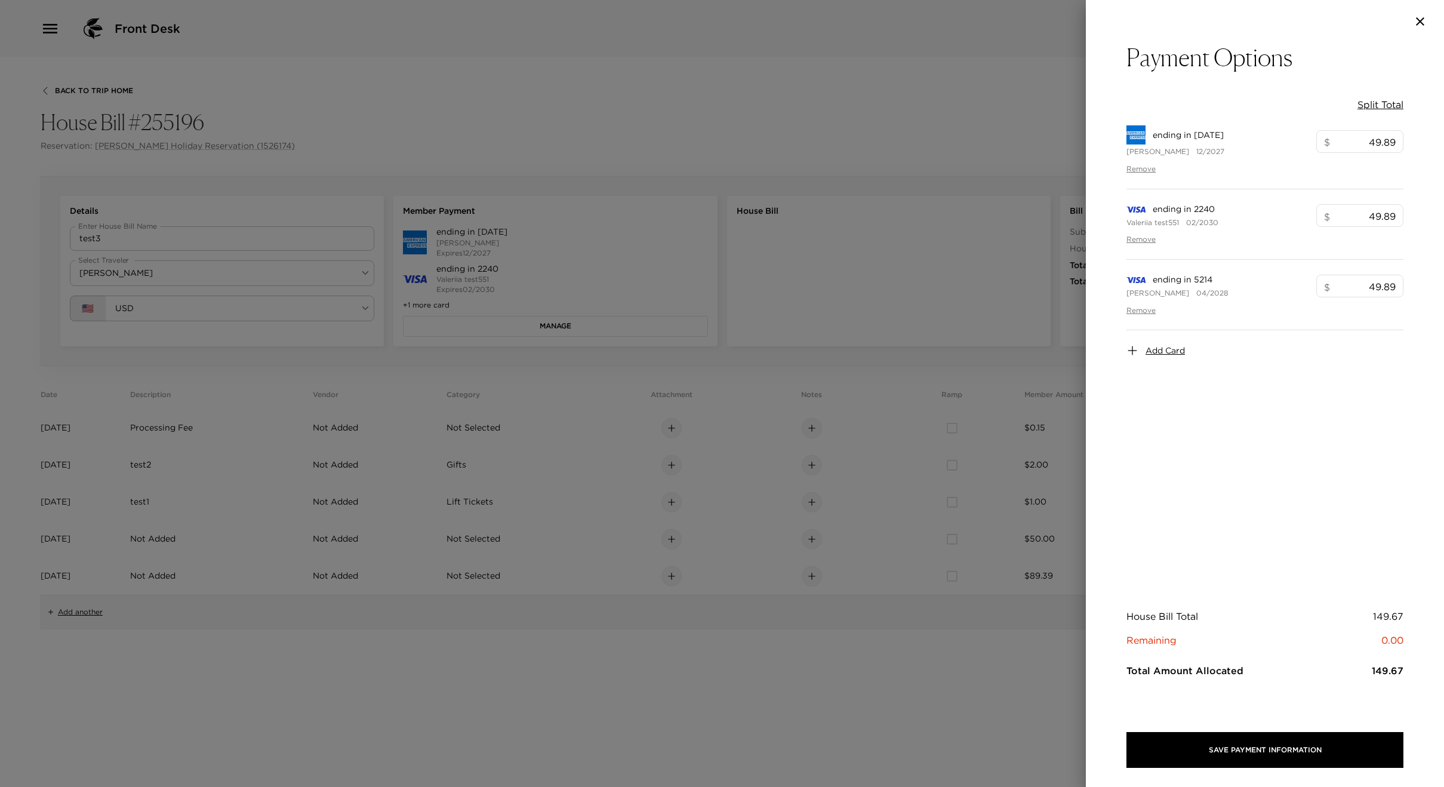
click at [642, 264] on div at bounding box center [722, 393] width 1444 height 787
